Goal: Register for event/course

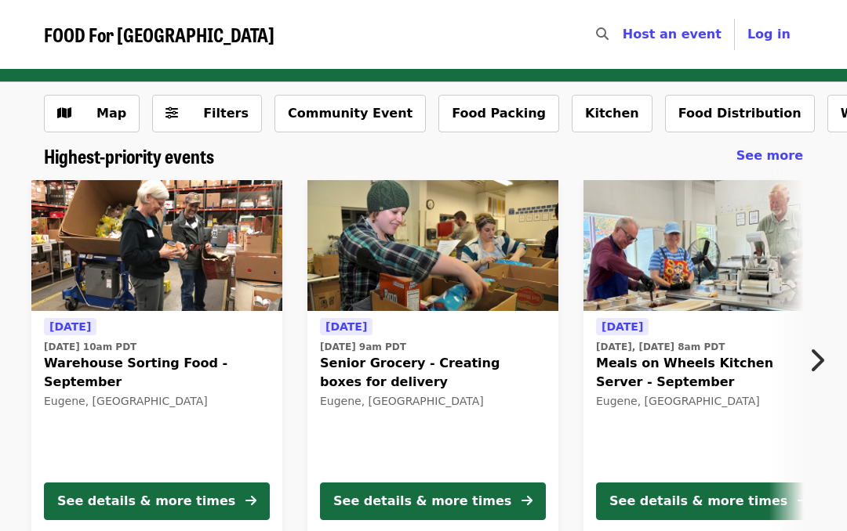
click at [477, 502] on div "See details & more times" at bounding box center [422, 501] width 178 height 19
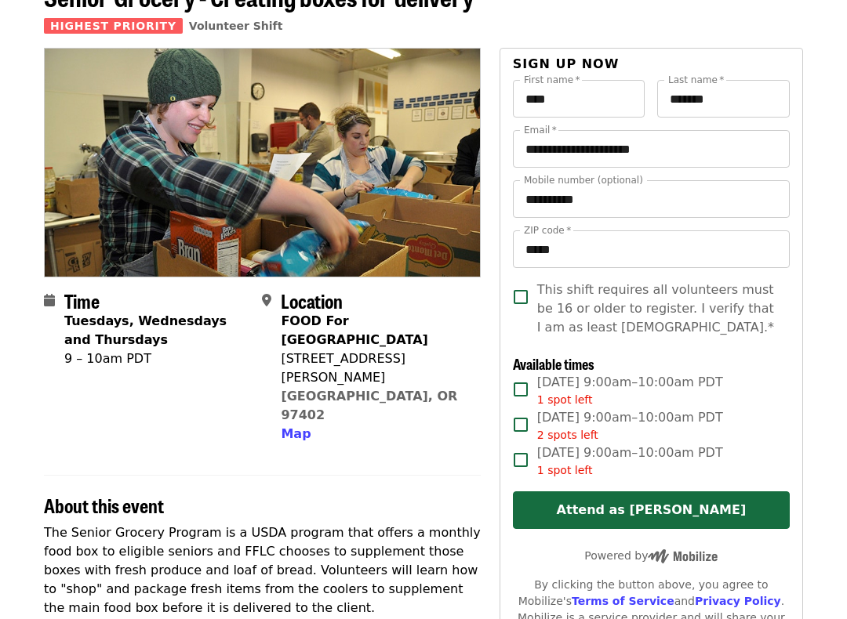
scroll to position [99, 0]
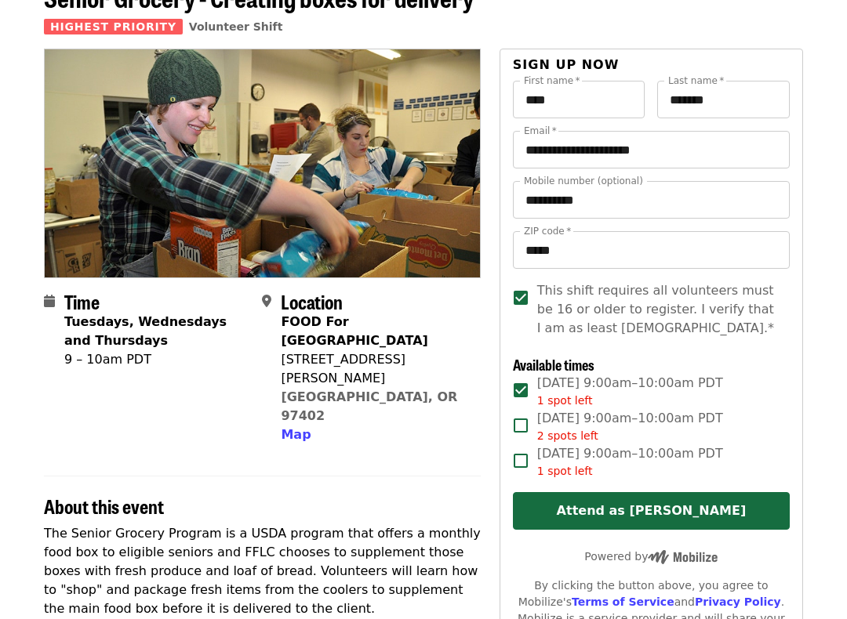
click at [634, 516] on button "Attend as [PERSON_NAME]" at bounding box center [651, 511] width 277 height 38
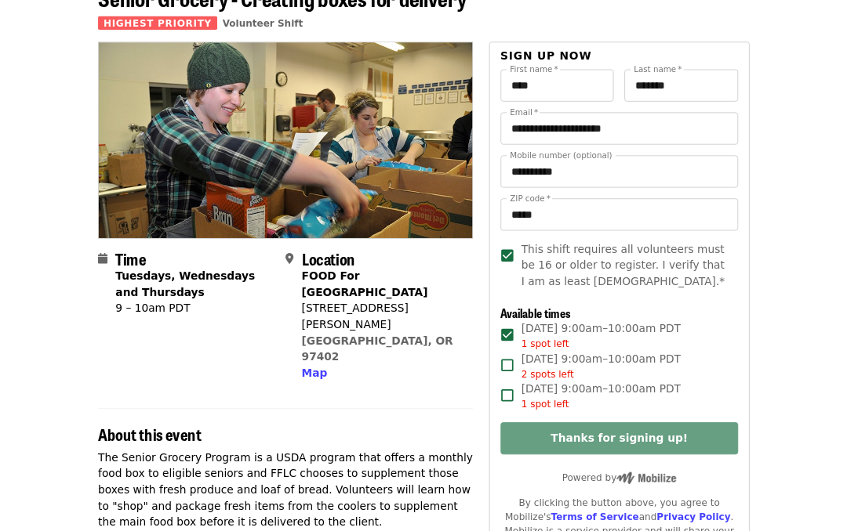
scroll to position [0, 0]
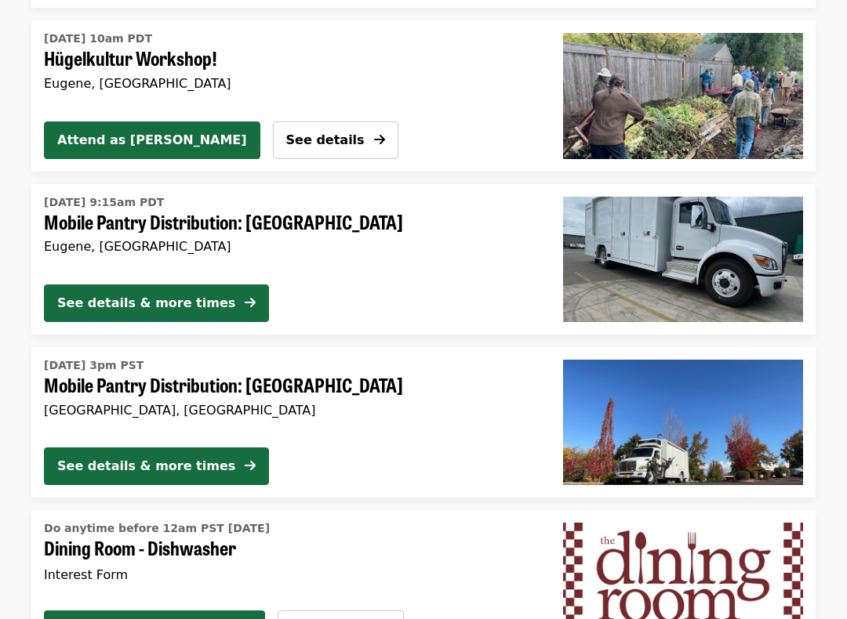
scroll to position [2119, 0]
click at [167, 457] on div "See details & more times" at bounding box center [146, 466] width 178 height 19
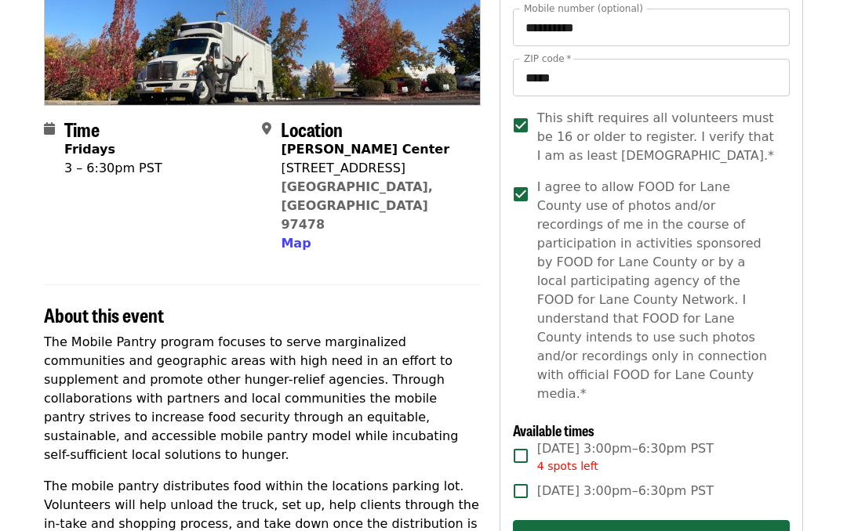
scroll to position [270, 0]
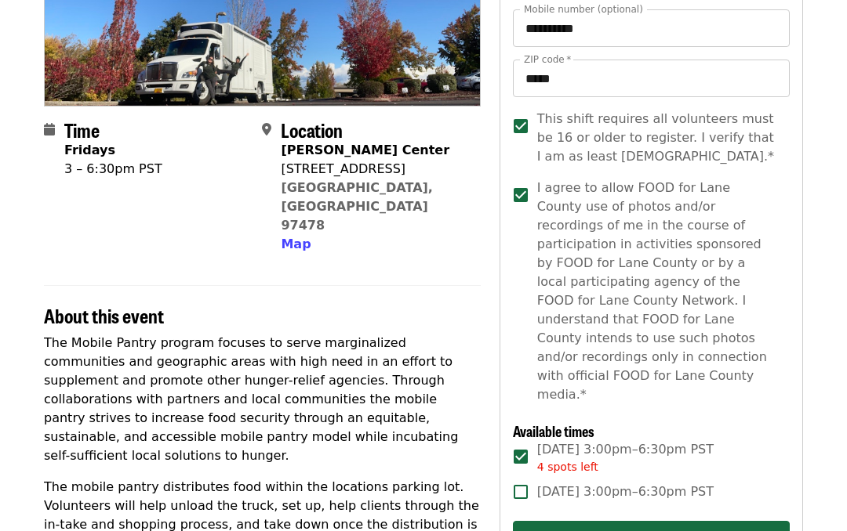
click at [667, 521] on button "Attend as [PERSON_NAME]" at bounding box center [651, 540] width 277 height 38
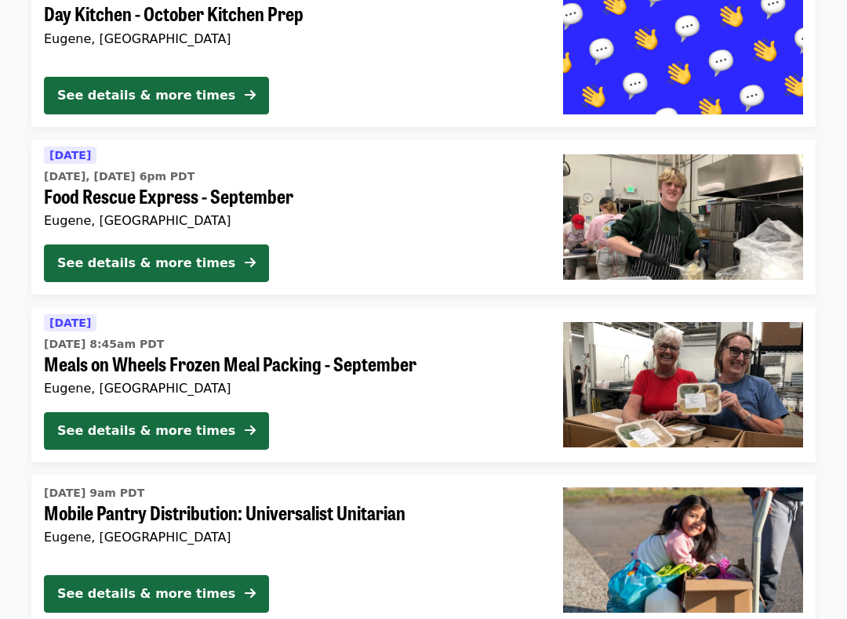
scroll to position [3983, 0]
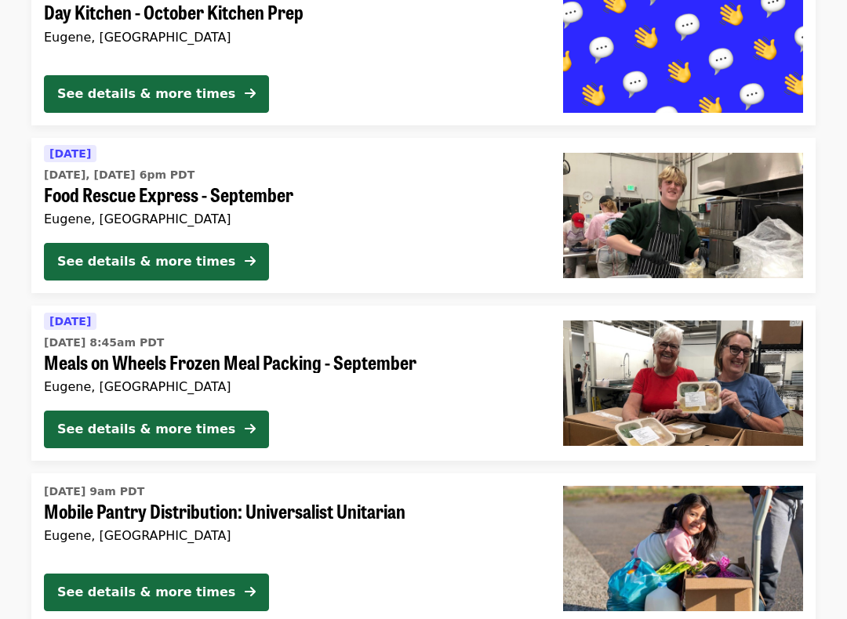
click at [169, 421] on div "See details & more times" at bounding box center [146, 430] width 178 height 19
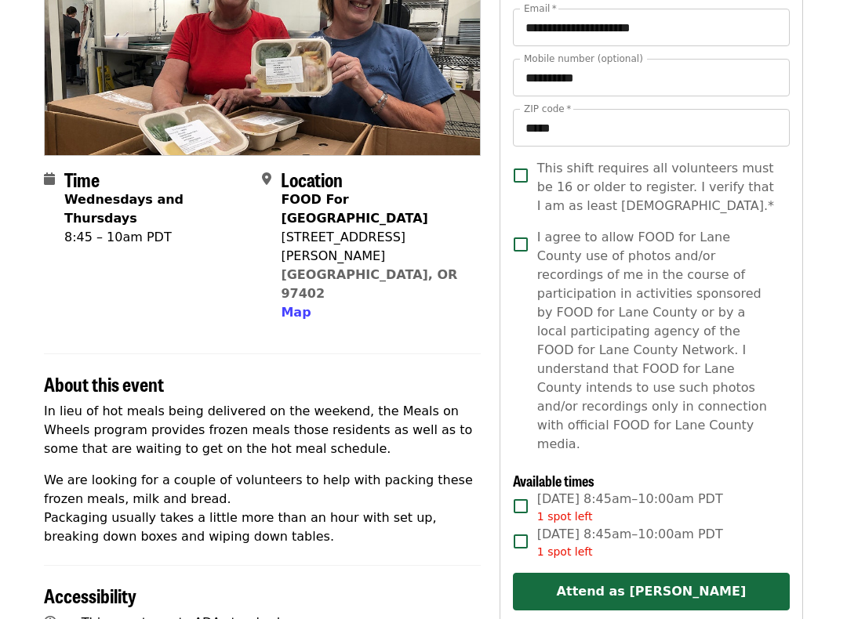
scroll to position [221, 0]
click at [640, 531] on button "Attend as [PERSON_NAME]" at bounding box center [651, 592] width 277 height 38
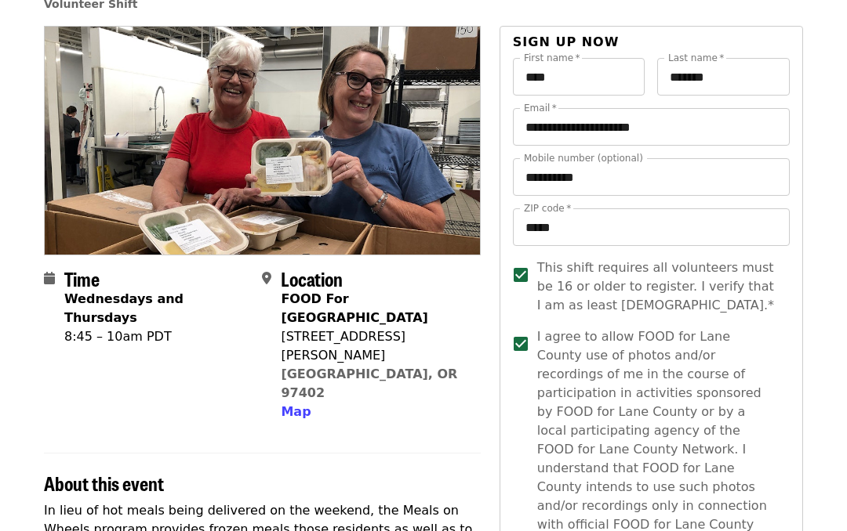
scroll to position [0, 0]
